Goal: Task Accomplishment & Management: Manage account settings

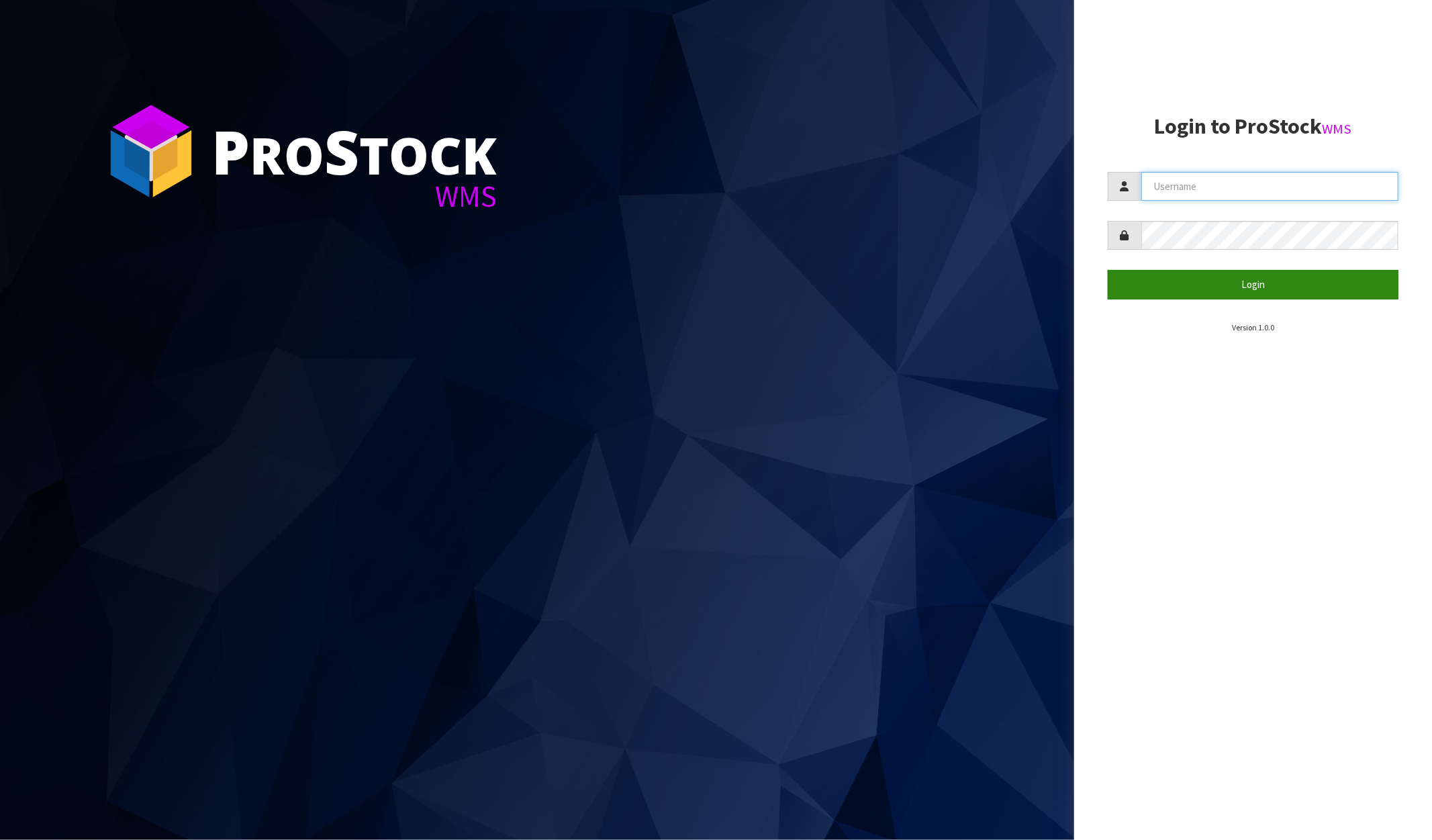
type input "[PERSON_NAME]"
click at [1252, 289] on button "Login" at bounding box center [1253, 284] width 291 height 29
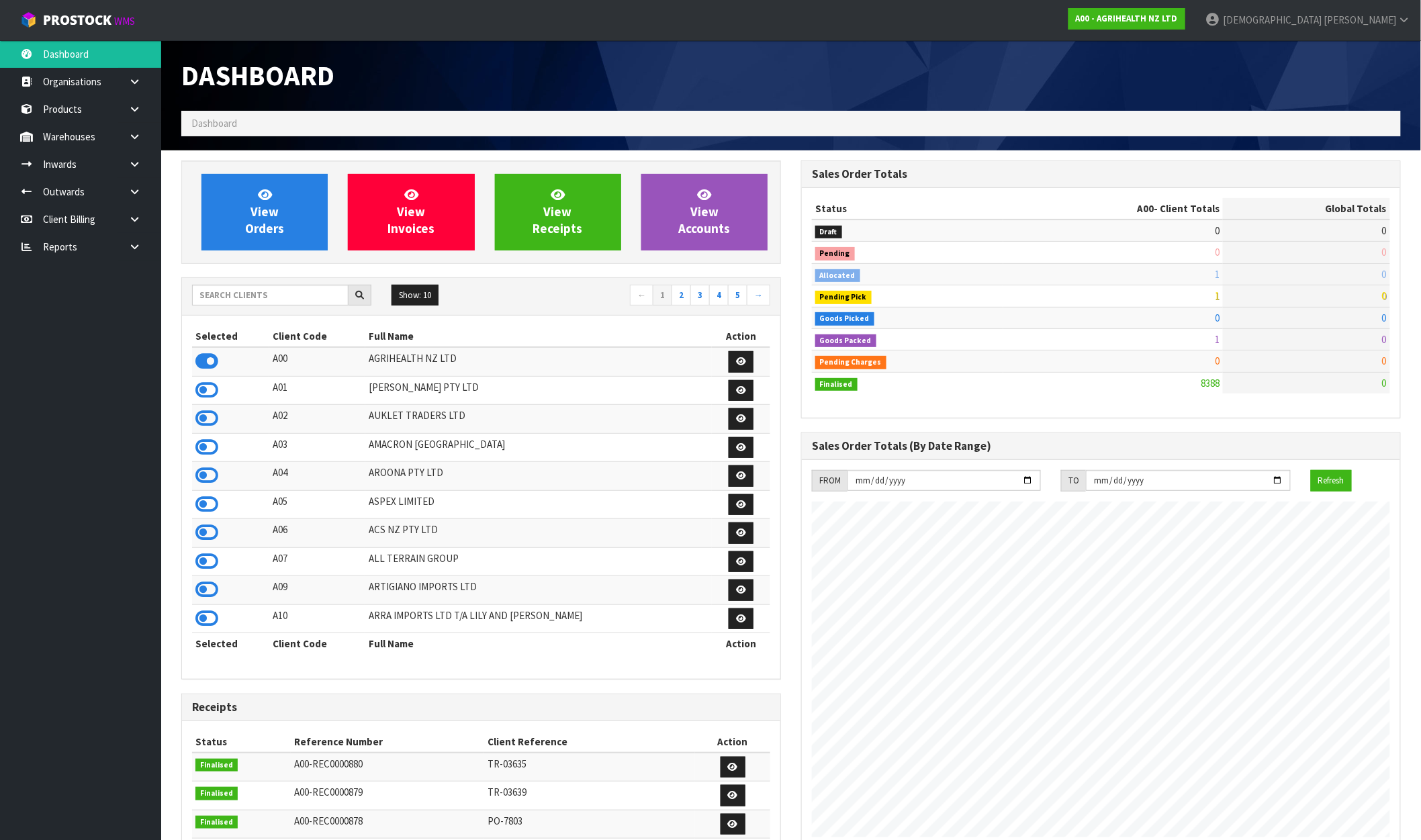
scroll to position [1017, 620]
click at [1322, 21] on span "Krishna" at bounding box center [1272, 19] width 98 height 12
click at [1352, 47] on link "Logout" at bounding box center [1367, 54] width 106 height 18
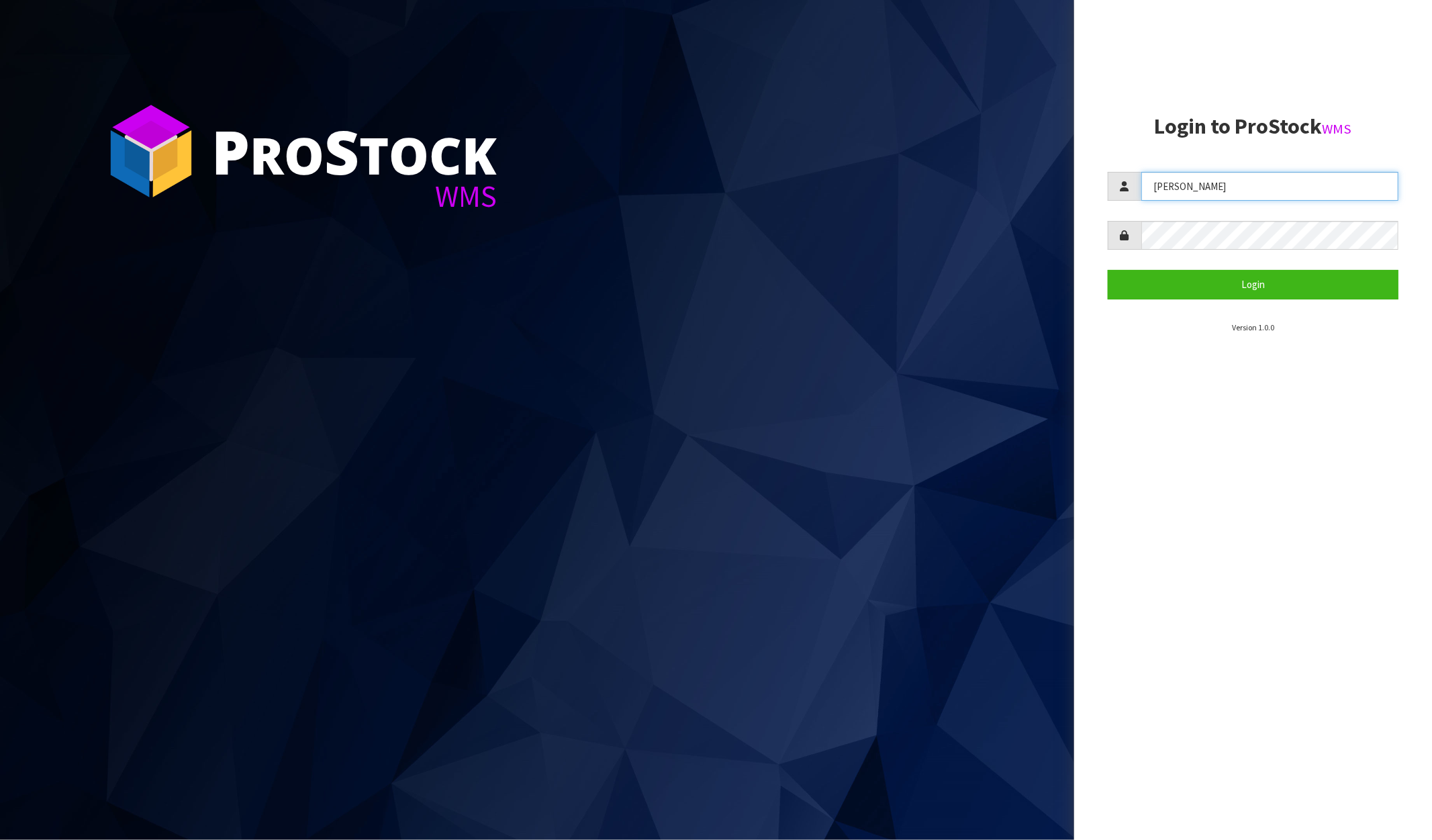
click at [1175, 182] on input "[PERSON_NAME]" at bounding box center [1269, 186] width 257 height 29
type input "[PERSON_NAME][EMAIL_ADDRESS][DOMAIN_NAME]"
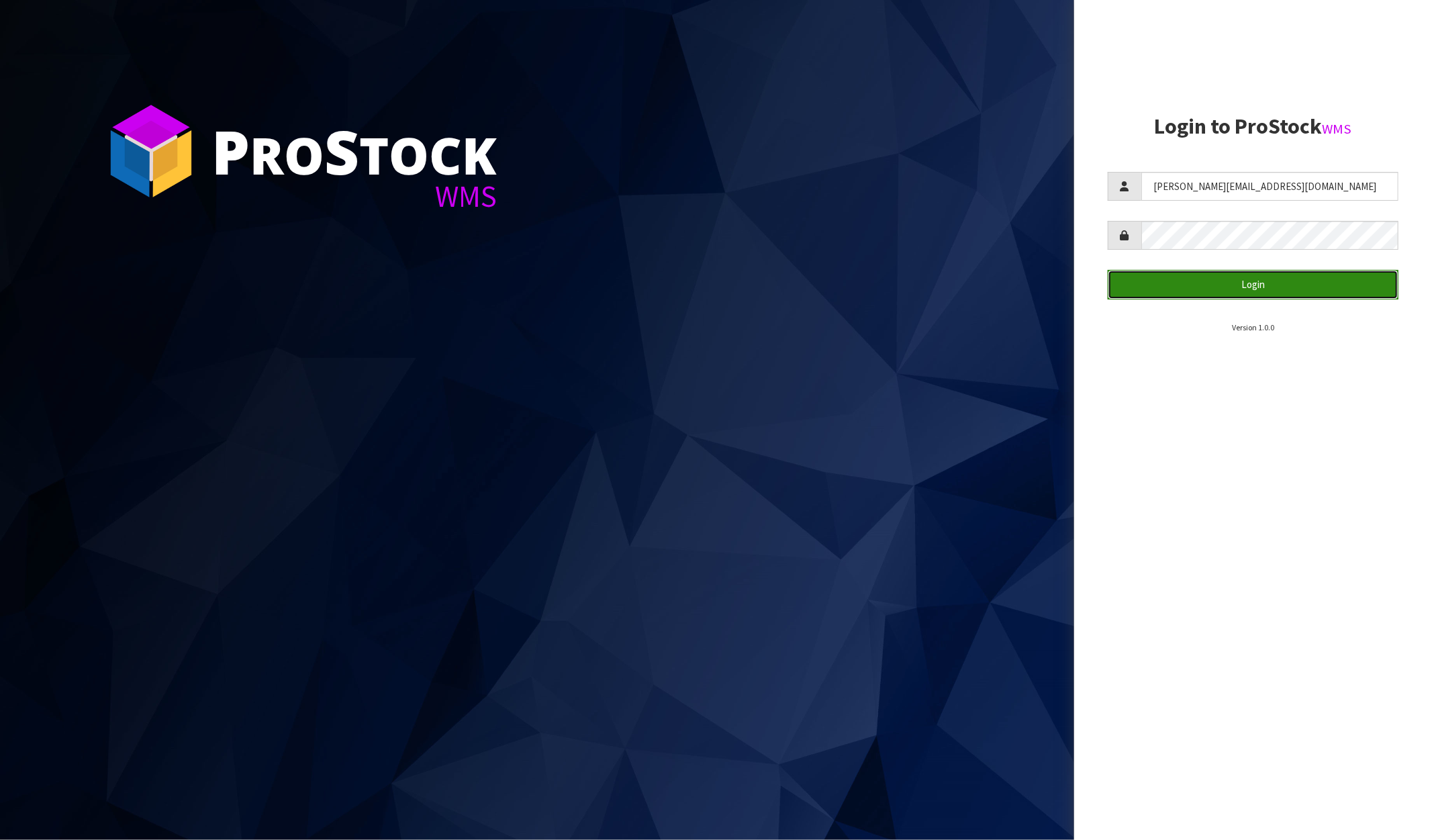
click at [1220, 279] on button "Login" at bounding box center [1253, 284] width 291 height 29
